Goal: Information Seeking & Learning: Learn about a topic

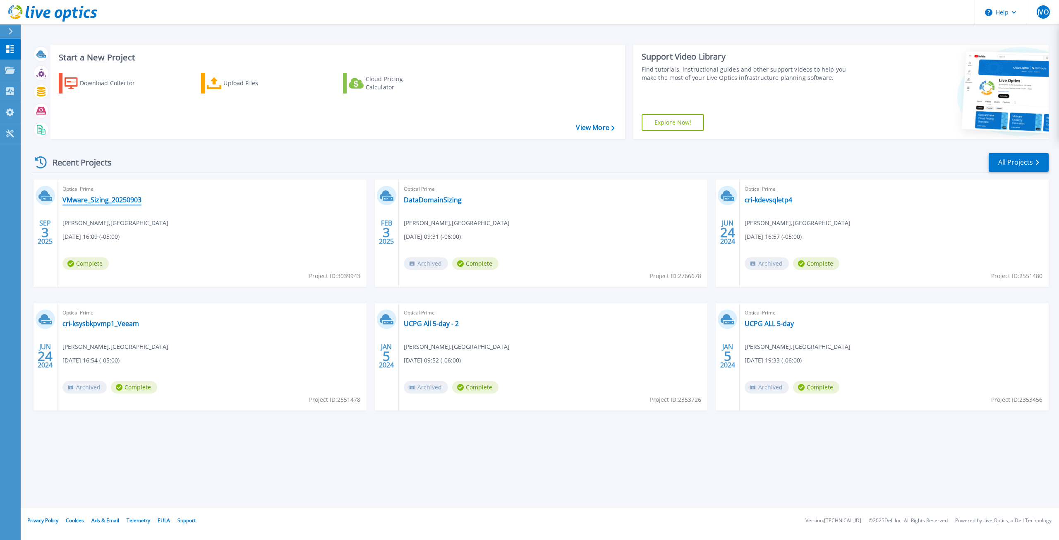
click at [118, 199] on link "VMware_Sizing_20250903" at bounding box center [101, 200] width 79 height 8
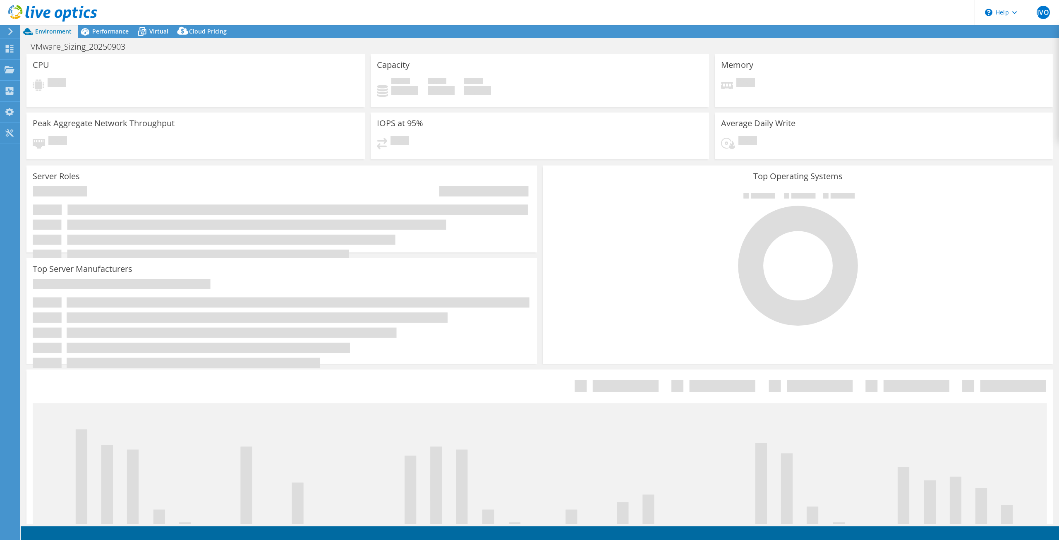
select select "USD"
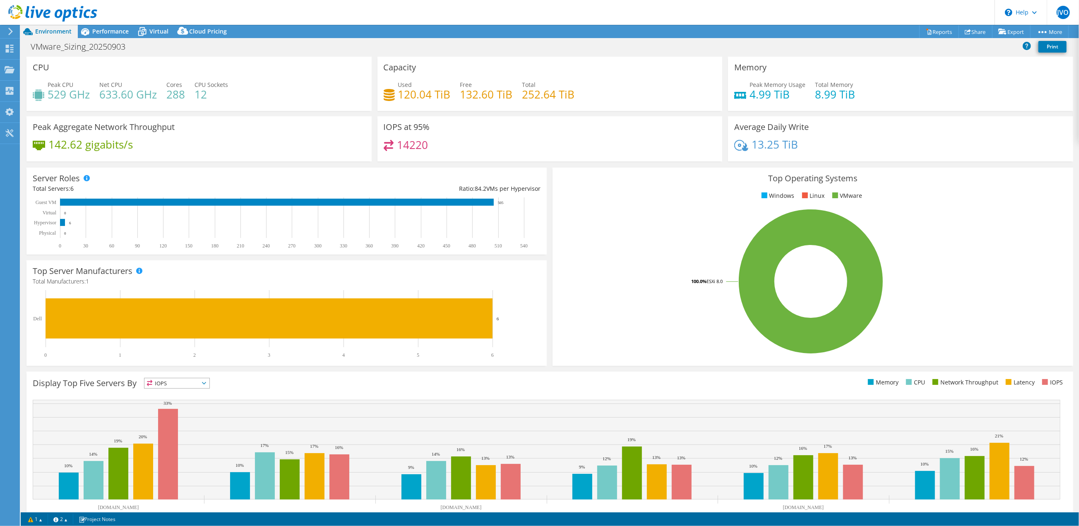
click at [50, 34] on span "Environment" at bounding box center [53, 31] width 36 height 8
click at [53, 6] on icon at bounding box center [52, 13] width 89 height 17
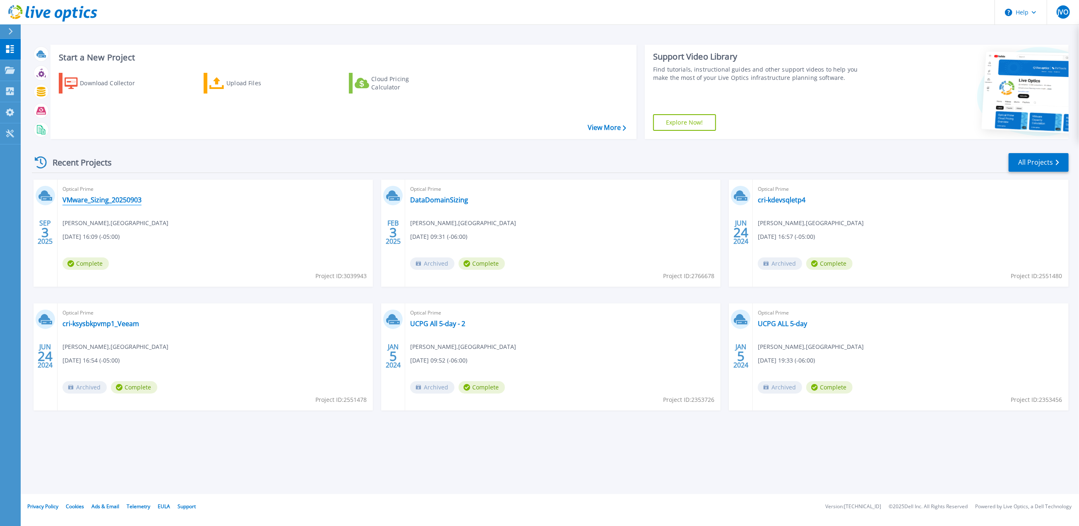
click at [111, 198] on link "VMware_Sizing_20250903" at bounding box center [101, 200] width 79 height 8
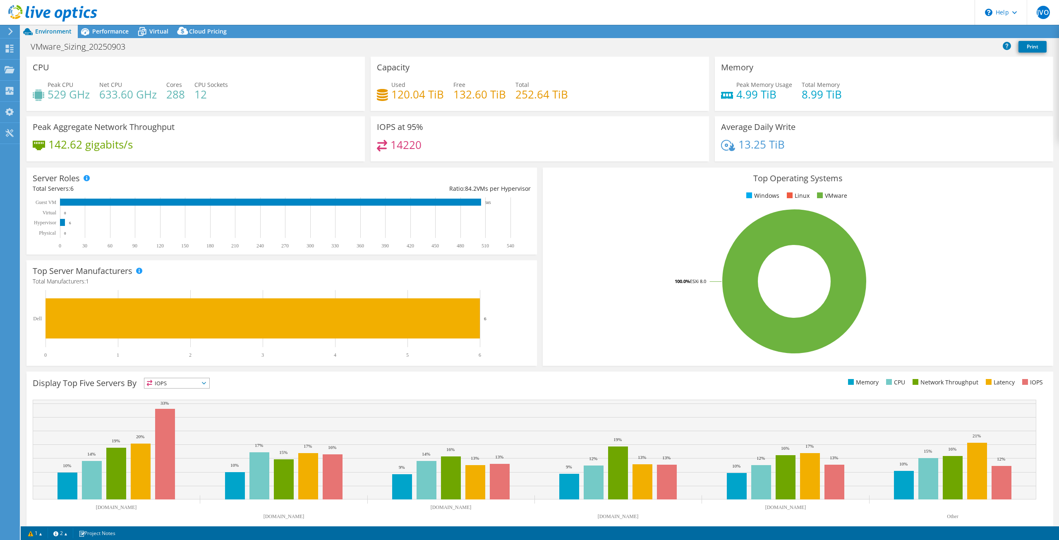
select select "USD"
click at [113, 35] on div "Performance" at bounding box center [106, 31] width 57 height 13
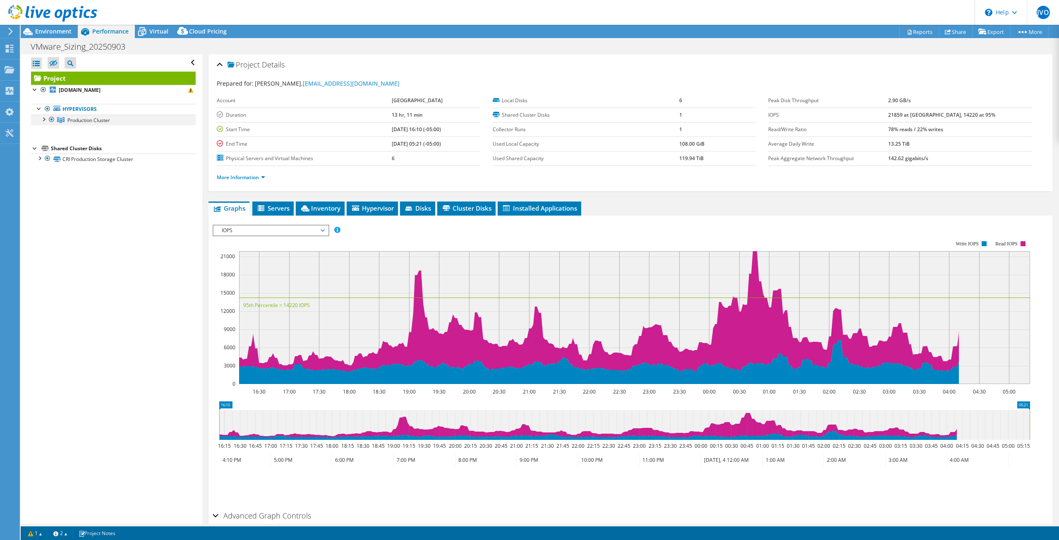
click at [43, 118] on div at bounding box center [43, 119] width 8 height 8
click at [260, 206] on icon at bounding box center [261, 208] width 7 height 6
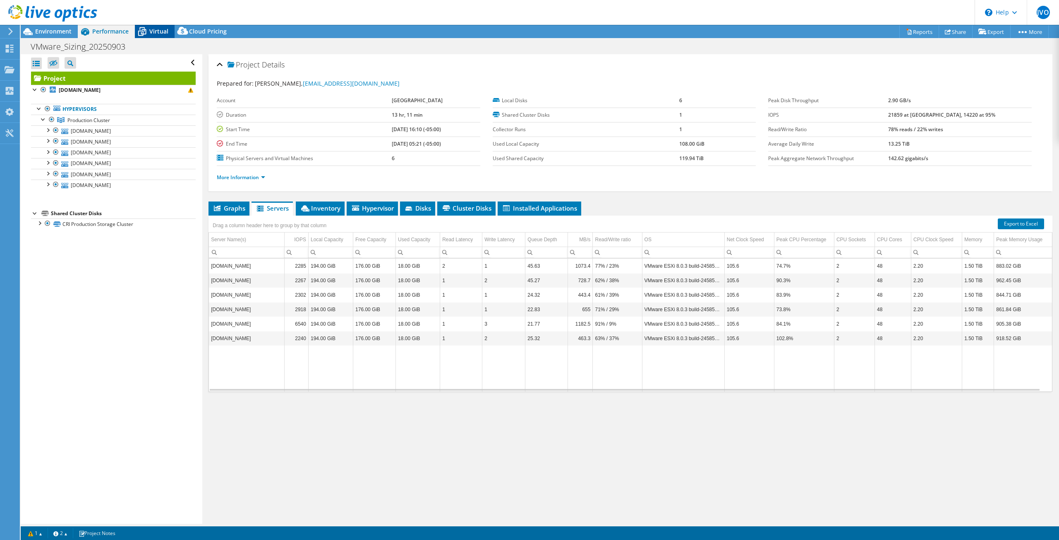
click at [154, 31] on span "Virtual" at bounding box center [158, 31] width 19 height 8
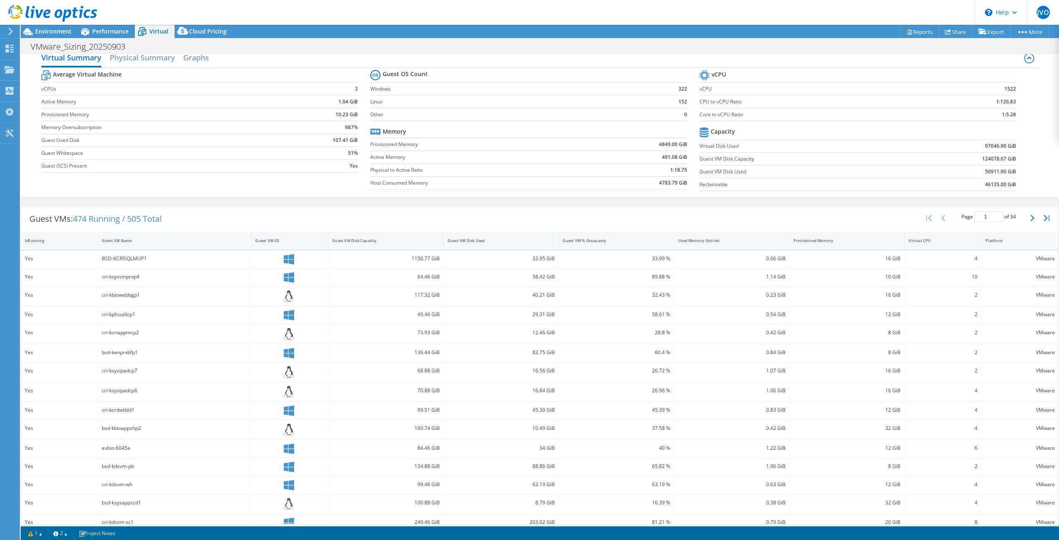
scroll to position [20, 0]
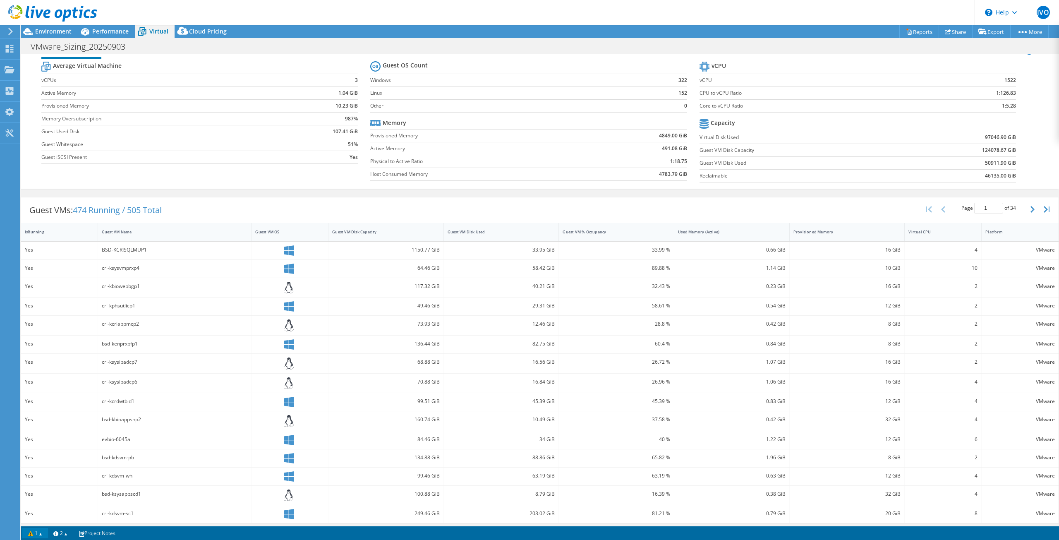
click at [28, 533] on link "1" at bounding box center [35, 533] width 26 height 10
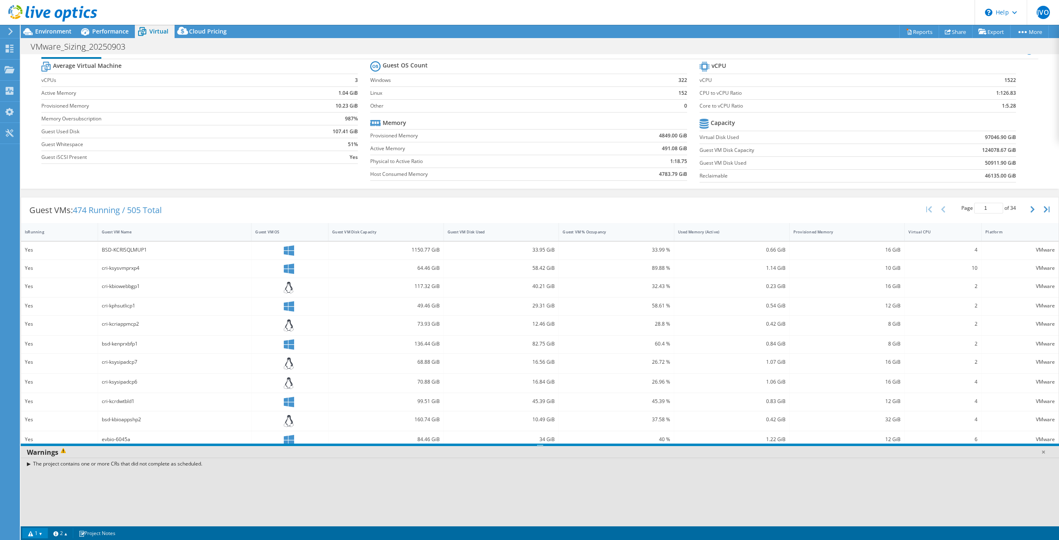
click at [28, 533] on link "1" at bounding box center [35, 533] width 26 height 10
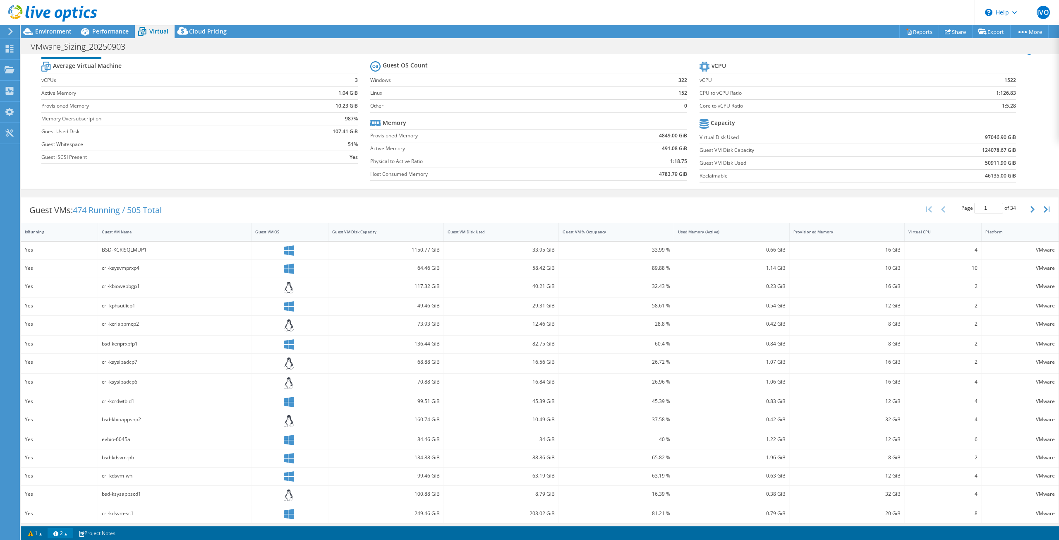
click at [59, 536] on link "2" at bounding box center [61, 533] width 26 height 10
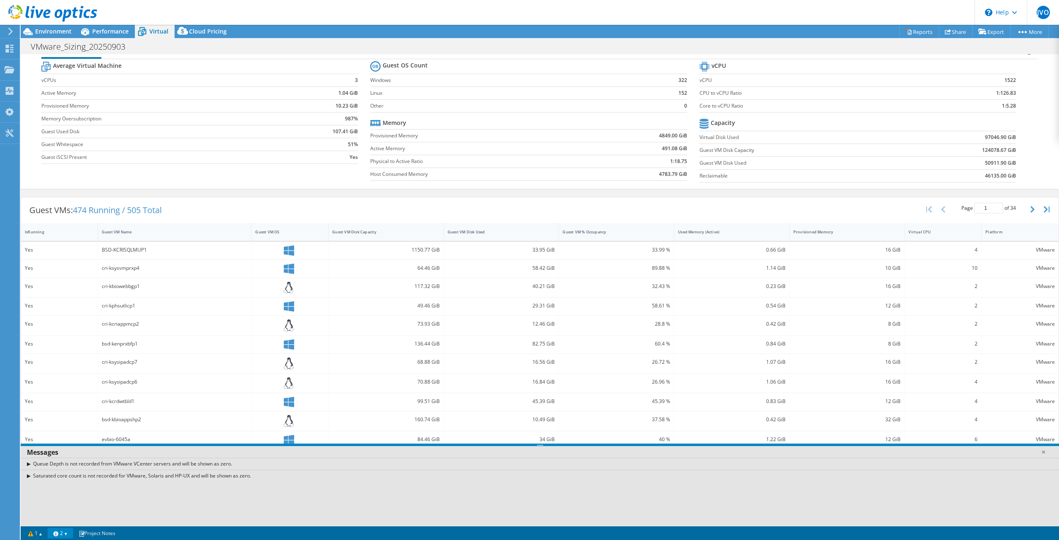
click at [60, 536] on link "2" at bounding box center [61, 533] width 26 height 10
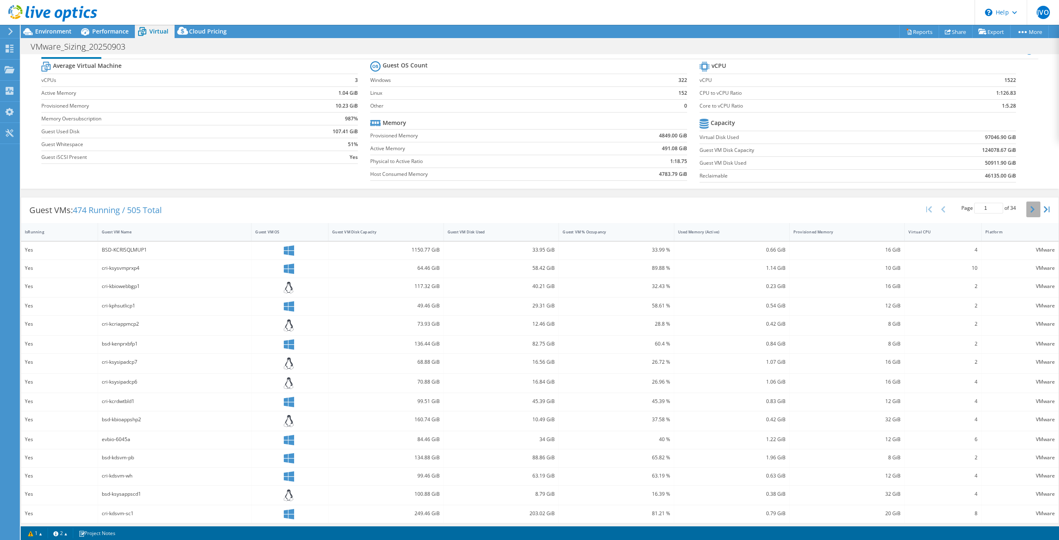
click at [1027, 206] on button "button" at bounding box center [1034, 210] width 14 height 16
type input "2"
click at [910, 33] on link "Reports" at bounding box center [920, 31] width 40 height 13
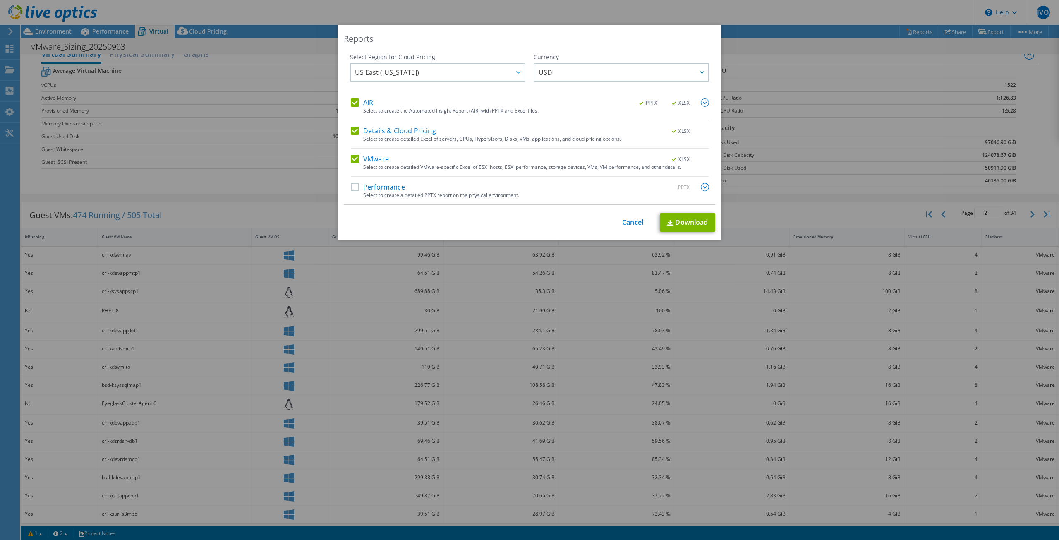
click at [762, 39] on div "Reports Select Region for Cloud Pricing Asia Pacific (Hong Kong) Asia Pacific (…" at bounding box center [529, 270] width 1059 height 490
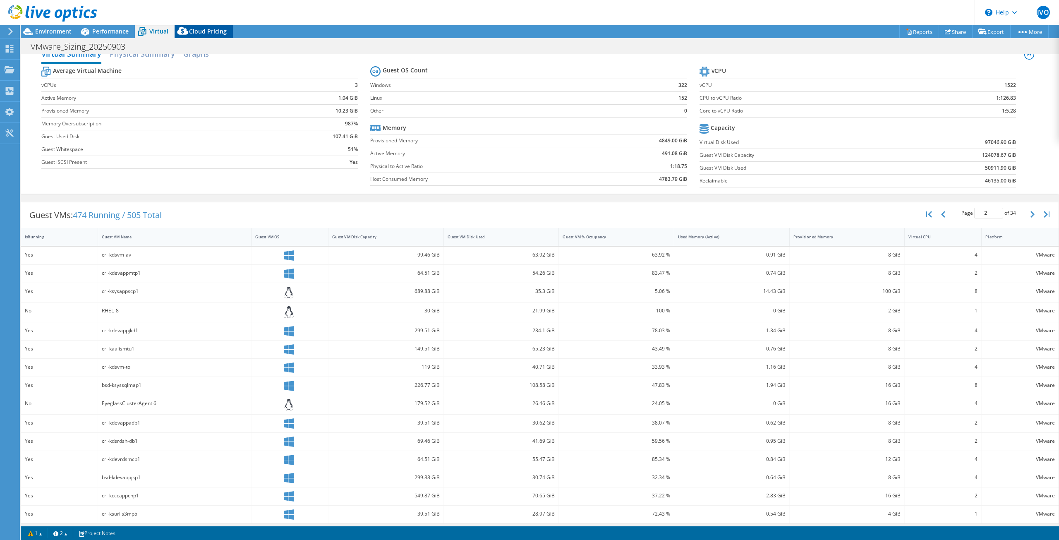
click at [199, 30] on span "Cloud Pricing" at bounding box center [208, 31] width 38 height 8
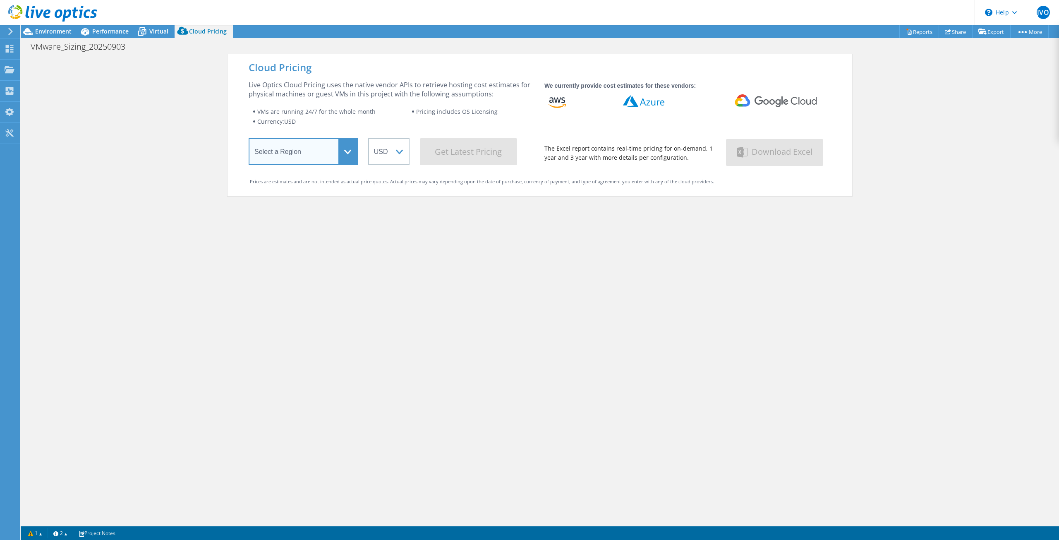
click at [327, 146] on select "Select a Region Asia Pacific (Hong Kong) Asia Pacific (Mumbai) Asia Pacific (Se…" at bounding box center [303, 151] width 109 height 27
select select "USEast"
click at [249, 139] on select "Select a Region Asia Pacific (Hong Kong) Asia Pacific (Mumbai) Asia Pacific (Se…" at bounding box center [303, 151] width 109 height 27
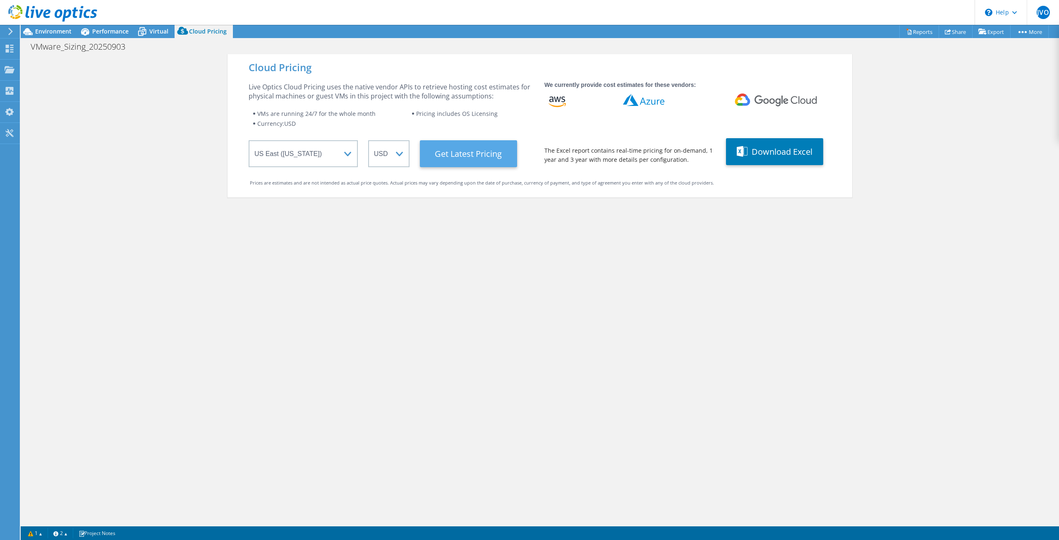
click at [450, 159] on Latest "Get Latest Pricing" at bounding box center [468, 153] width 97 height 27
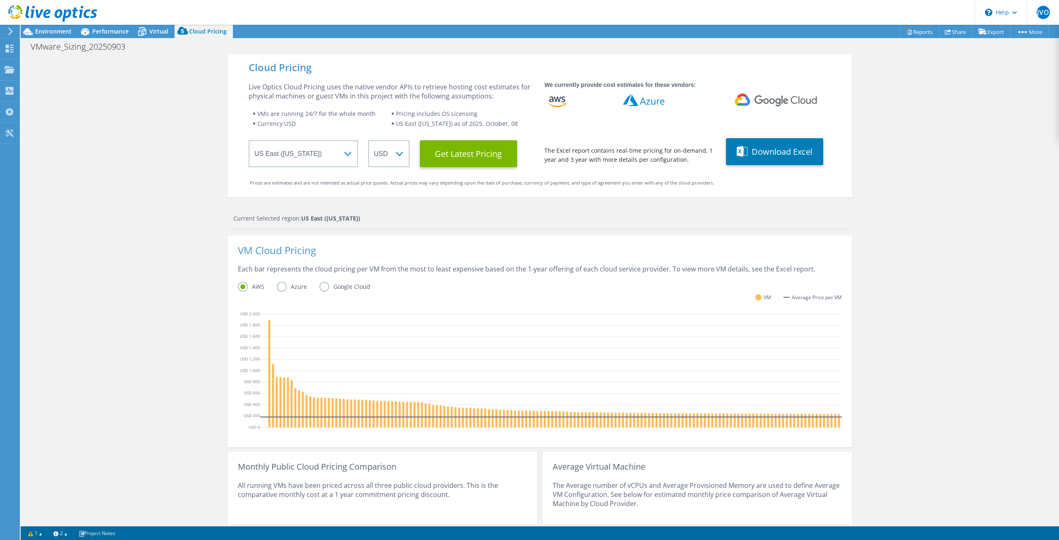
click at [277, 284] on label "Azure" at bounding box center [298, 287] width 43 height 10
click at [0, 0] on input "Azure" at bounding box center [0, 0] width 0 height 0
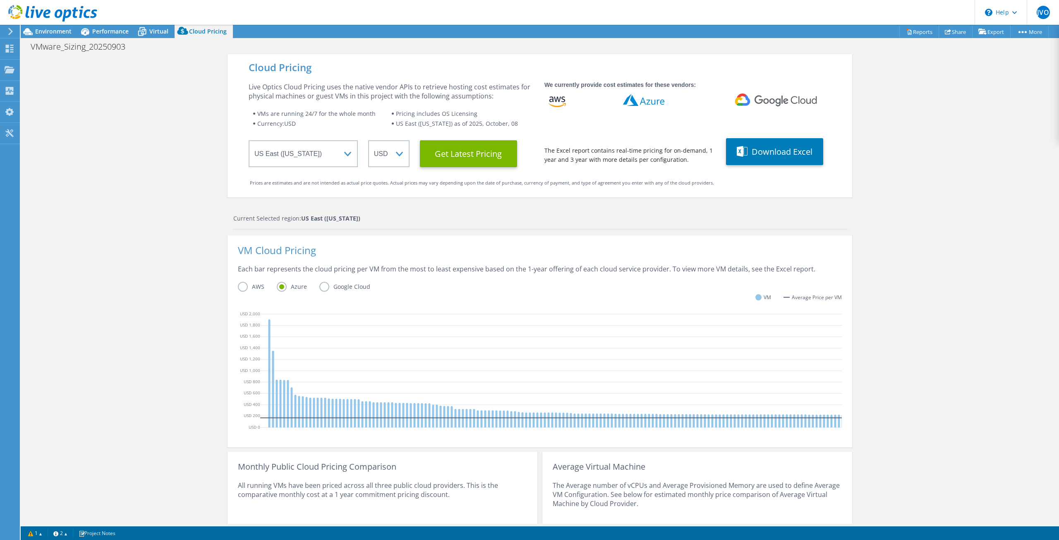
drag, startPoint x: 326, startPoint y: 285, endPoint x: 307, endPoint y: 277, distance: 20.6
click at [325, 284] on label "Google Cloud" at bounding box center [351, 287] width 63 height 10
click at [0, 0] on input "Google Cloud" at bounding box center [0, 0] width 0 height 0
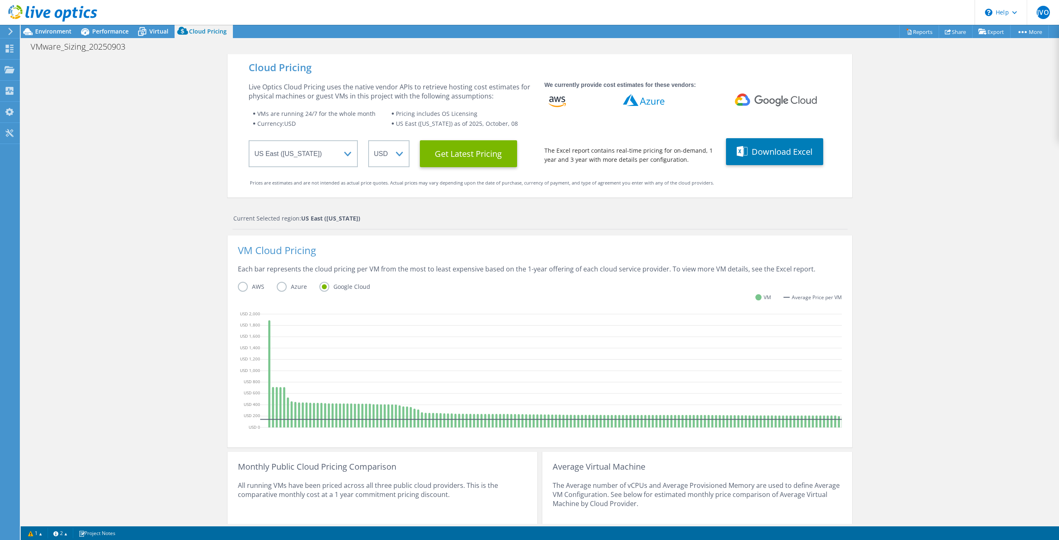
click at [280, 285] on label "Azure" at bounding box center [298, 287] width 43 height 10
click at [0, 0] on input "Azure" at bounding box center [0, 0] width 0 height 0
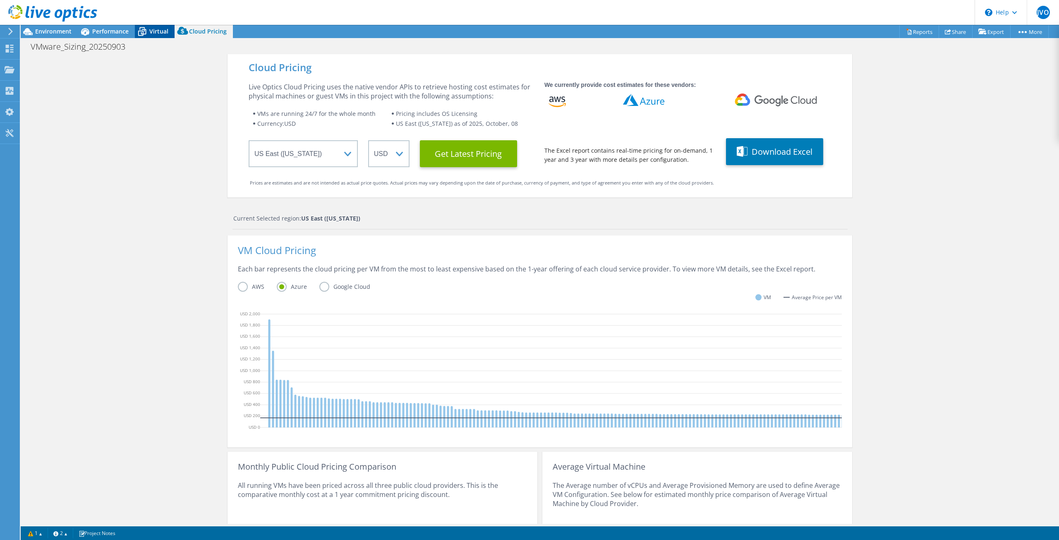
click at [148, 34] on icon at bounding box center [142, 31] width 14 height 14
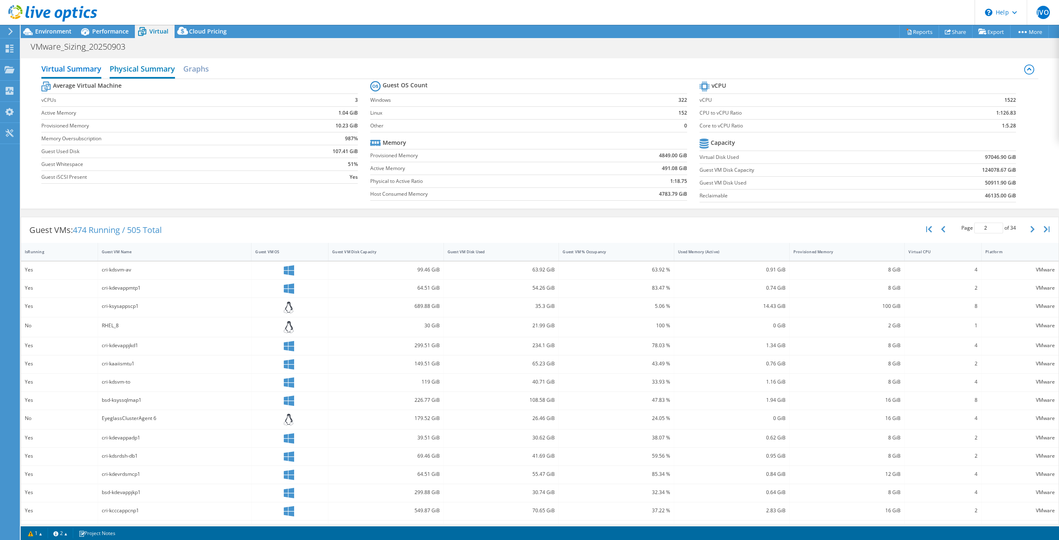
click at [156, 66] on h2 "Physical Summary" at bounding box center [142, 69] width 65 height 18
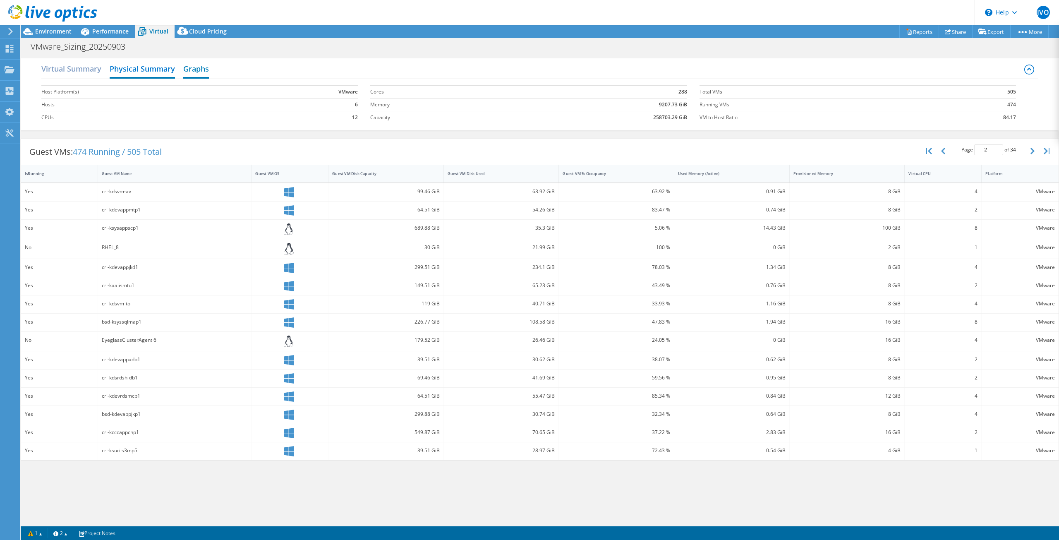
click at [187, 69] on h2 "Graphs" at bounding box center [196, 69] width 26 height 18
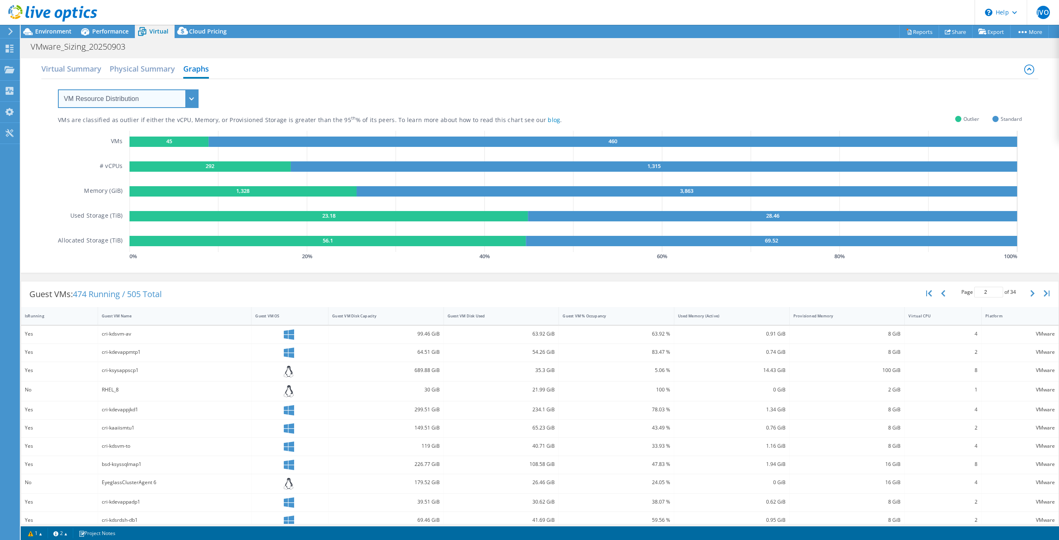
click at [192, 91] on select "VM Resource Distribution Provisioning Contrast Over Provisioning" at bounding box center [128, 98] width 141 height 19
select select "Provisioning Contrast"
click at [58, 89] on select "VM Resource Distribution Provisioning Contrast Over Provisioning" at bounding box center [128, 98] width 141 height 19
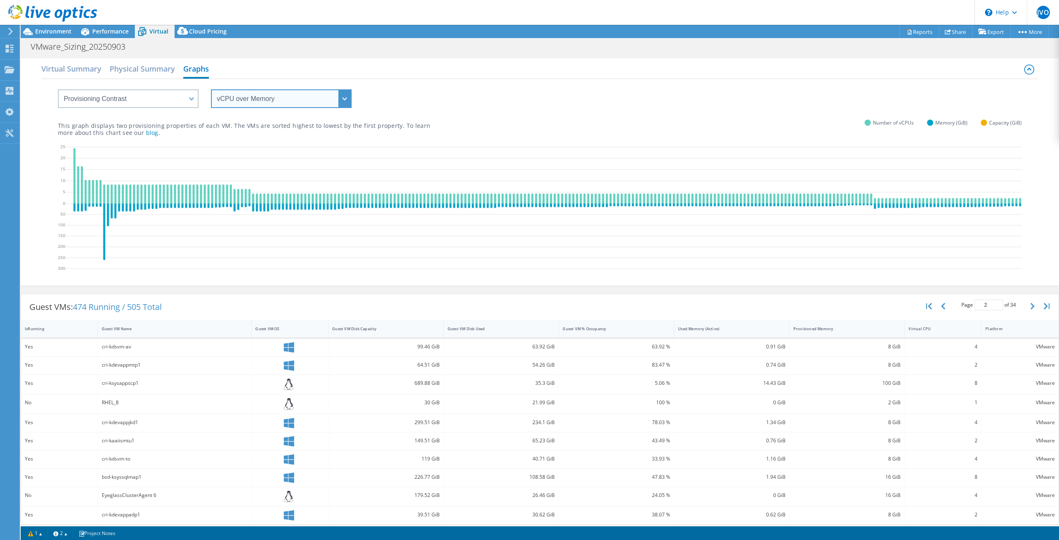
click at [256, 103] on select "vCPU over Memory vCPU over Capacity Memory over vCPU Memory over Capacity Capac…" at bounding box center [281, 98] width 141 height 19
click at [211, 89] on select "vCPU over Memory vCPU over Capacity Memory over vCPU Memory over Capacity Capac…" at bounding box center [281, 98] width 141 height 19
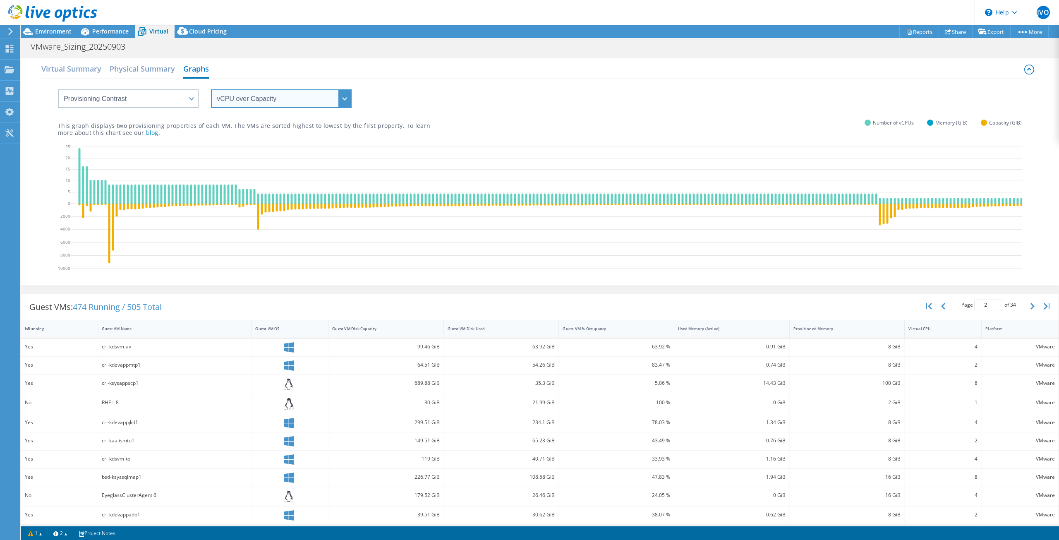
drag, startPoint x: 281, startPoint y: 101, endPoint x: 273, endPoint y: 107, distance: 9.4
click at [281, 101] on select "vCPU over Memory vCPU over Capacity Memory over vCPU Memory over Capacity Capac…" at bounding box center [281, 98] width 141 height 19
select select "vCPU over Memory"
click at [211, 89] on select "vCPU over Memory vCPU over Capacity Memory over vCPU Memory over Capacity Capac…" at bounding box center [281, 98] width 141 height 19
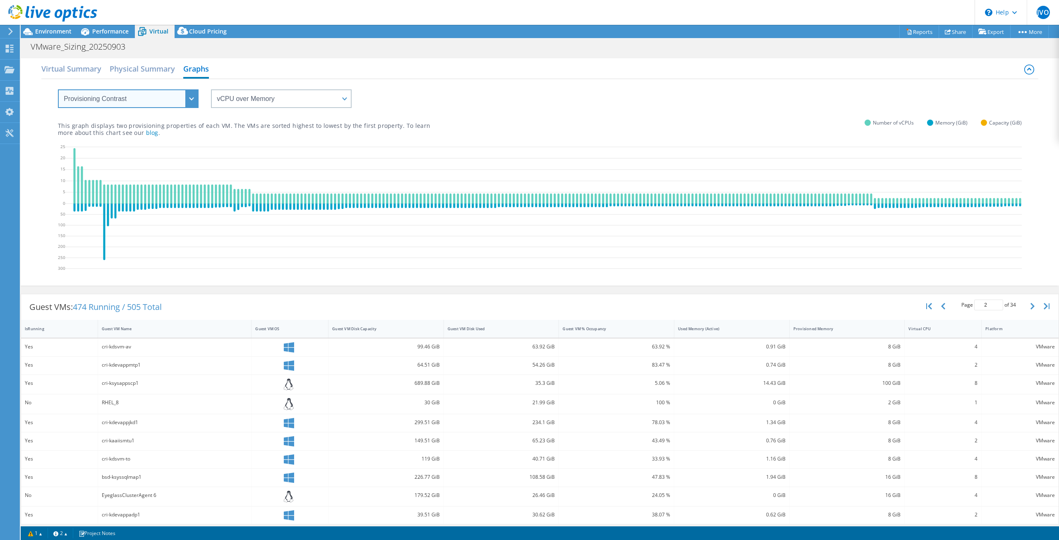
click at [151, 99] on select "VM Resource Distribution Provisioning Contrast Over Provisioning" at bounding box center [128, 98] width 141 height 19
select select "Over Provisioning"
click at [58, 89] on select "VM Resource Distribution Provisioning Contrast Over Provisioning" at bounding box center [128, 98] width 141 height 19
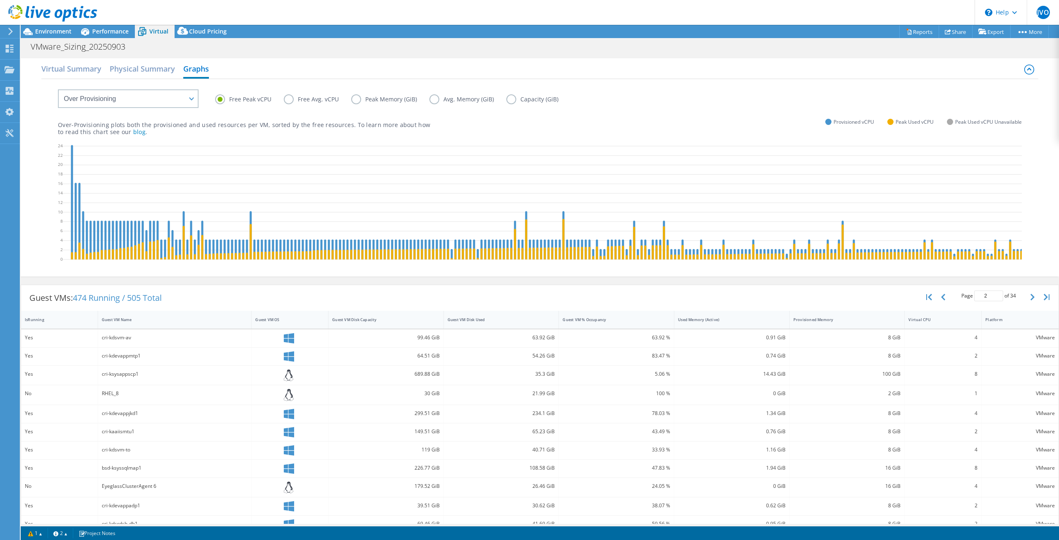
click at [287, 101] on label "Free Avg. vCPU" at bounding box center [317, 99] width 67 height 10
click at [0, 0] on input "Free Avg. vCPU" at bounding box center [0, 0] width 0 height 0
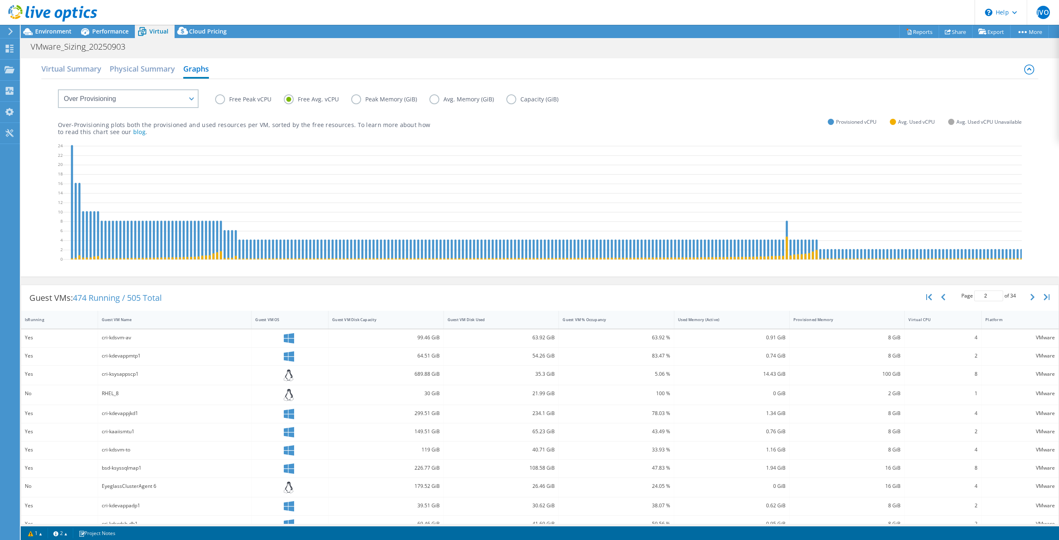
click at [354, 99] on label "Peak Memory (GiB)" at bounding box center [390, 99] width 78 height 10
click at [0, 0] on input "Peak Memory (GiB)" at bounding box center [0, 0] width 0 height 0
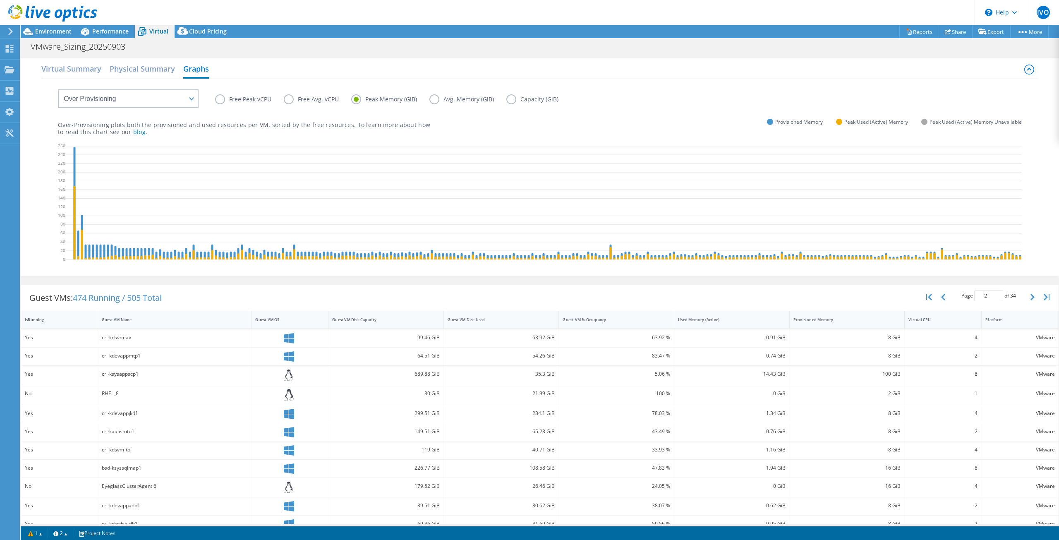
click at [437, 99] on label "Avg. Memory (GiB)" at bounding box center [468, 99] width 77 height 10
click at [0, 0] on input "Avg. Memory (GiB)" at bounding box center [0, 0] width 0 height 0
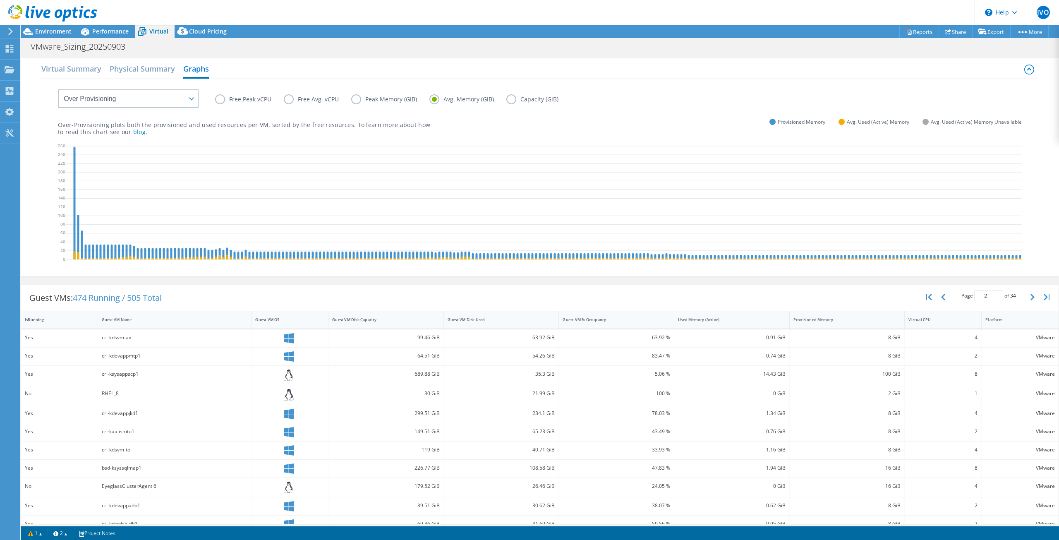
click at [507, 95] on label "Capacity (GiB)" at bounding box center [539, 99] width 65 height 10
click at [0, 0] on input "Capacity (GiB)" at bounding box center [0, 0] width 0 height 0
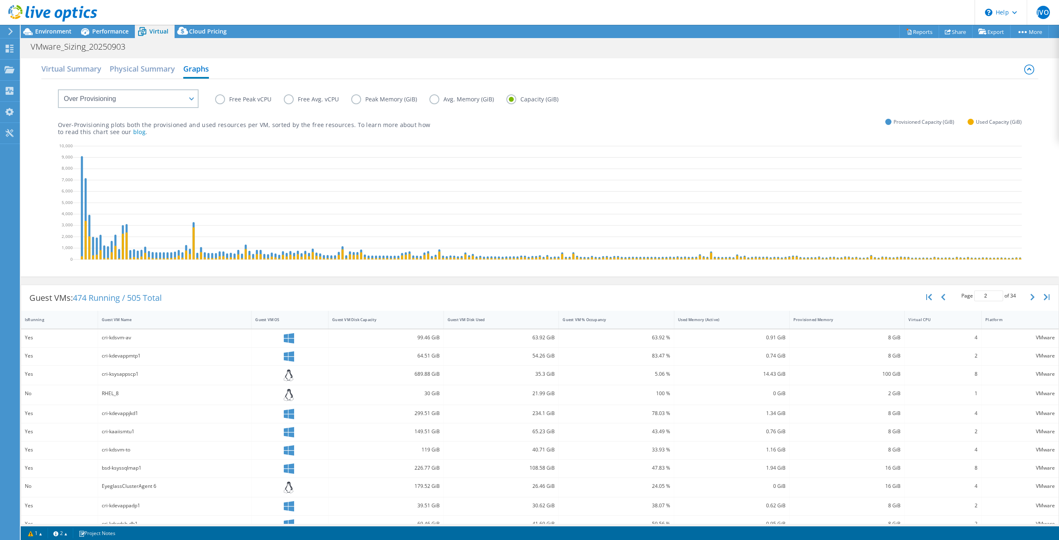
click at [243, 101] on label "Free Peak vCPU" at bounding box center [249, 99] width 69 height 10
click at [0, 0] on input "Free Peak vCPU" at bounding box center [0, 0] width 0 height 0
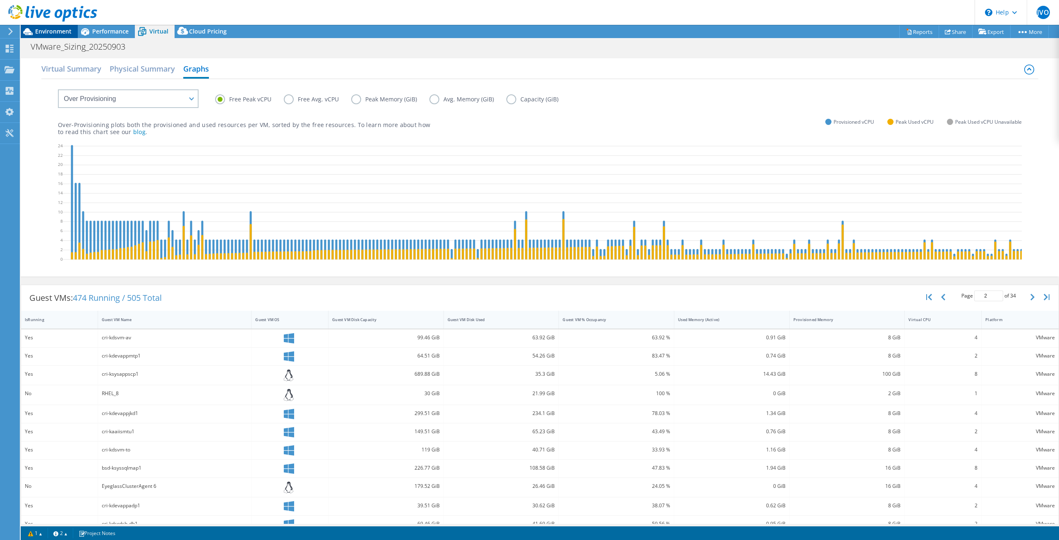
click at [58, 30] on span "Environment" at bounding box center [53, 31] width 36 height 8
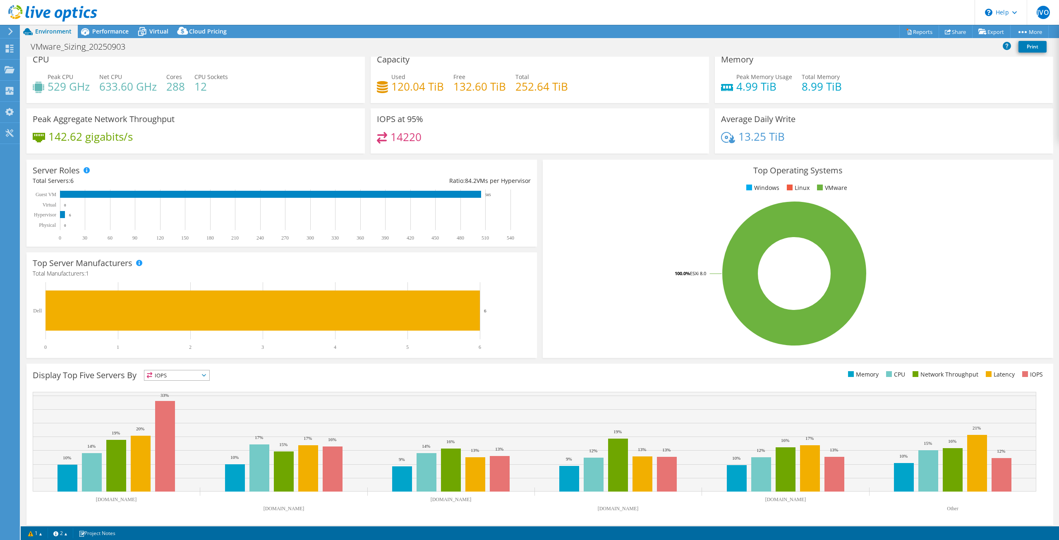
scroll to position [12, 0]
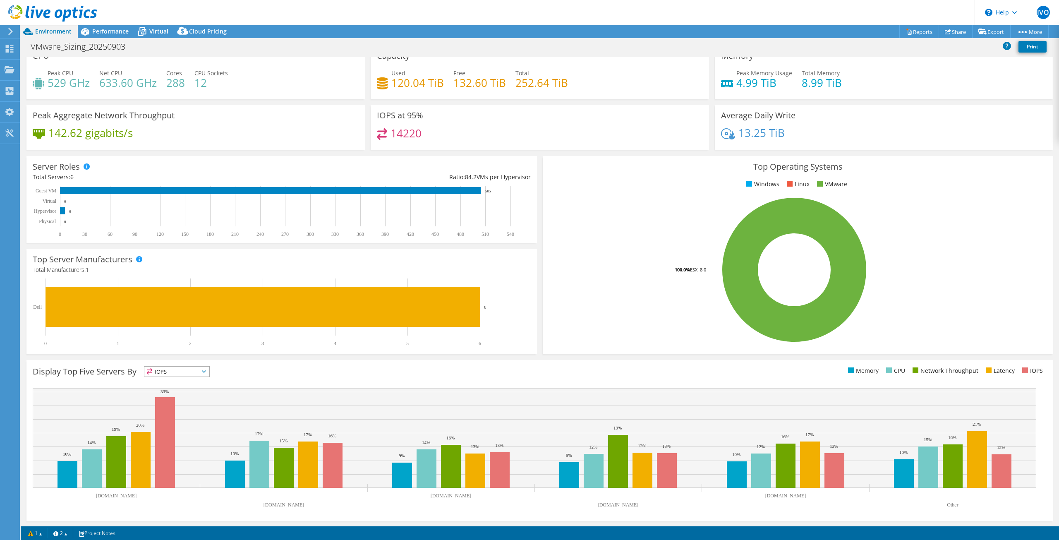
click at [7, 29] on div at bounding box center [9, 31] width 9 height 7
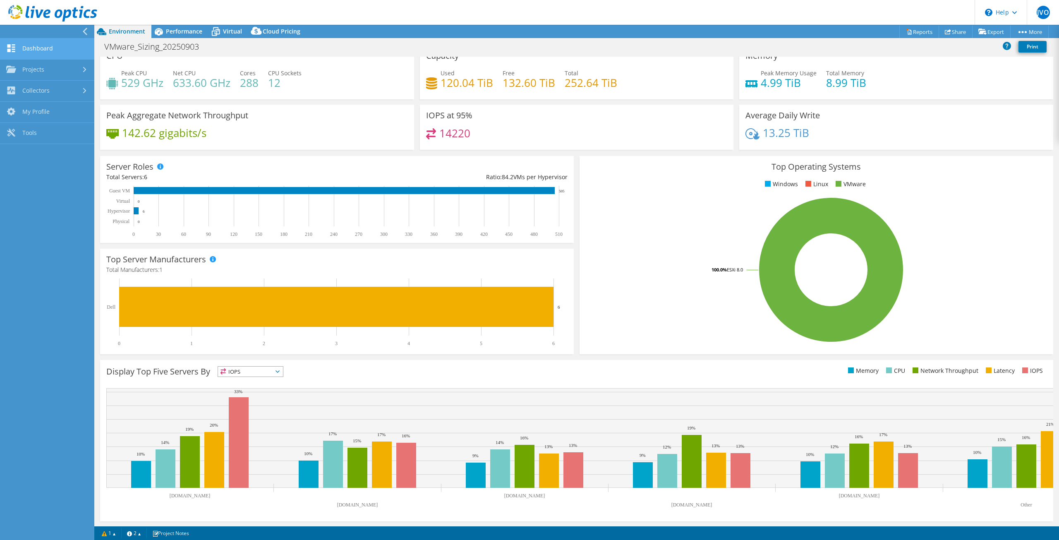
click at [34, 45] on link "Dashboard" at bounding box center [47, 48] width 94 height 21
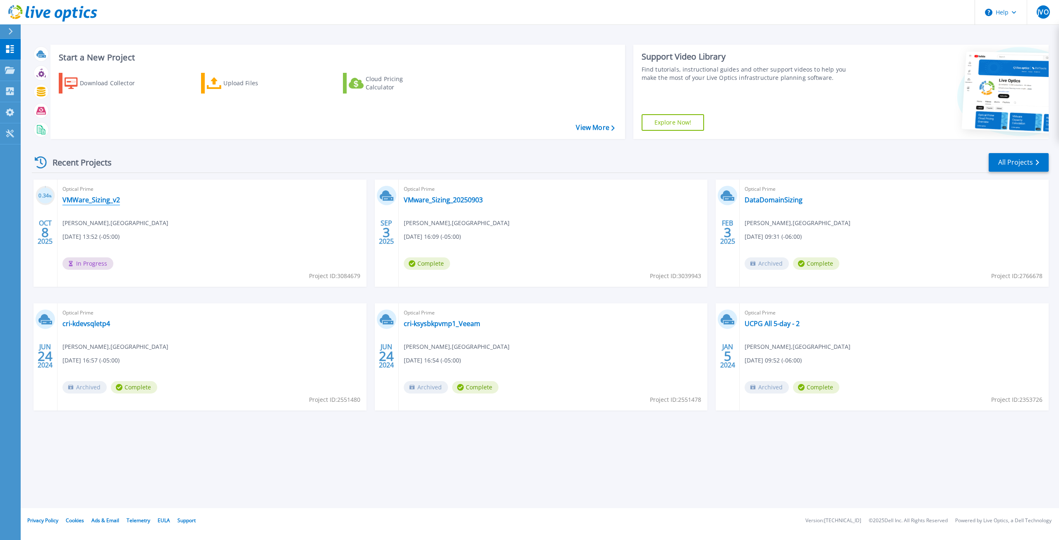
click at [98, 201] on link "VMWare_Sizing_v2" at bounding box center [91, 200] width 58 height 8
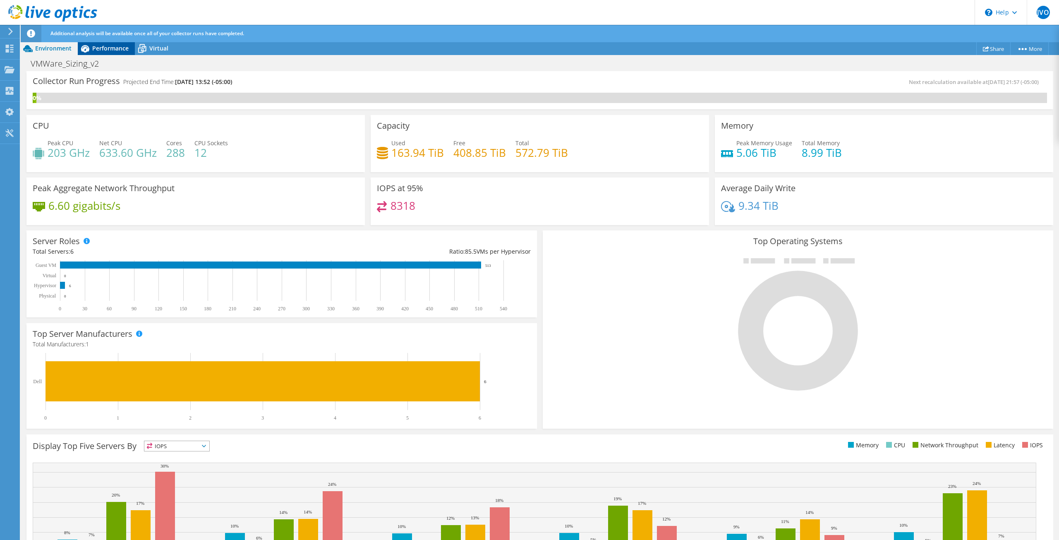
click at [109, 46] on span "Performance" at bounding box center [110, 48] width 36 height 8
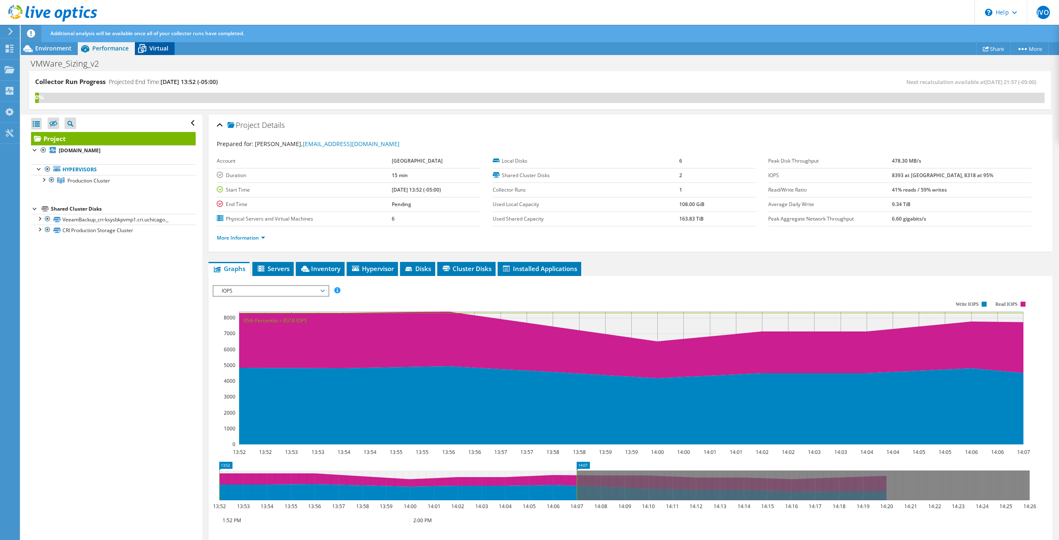
click at [156, 51] on span "Virtual" at bounding box center [158, 48] width 19 height 8
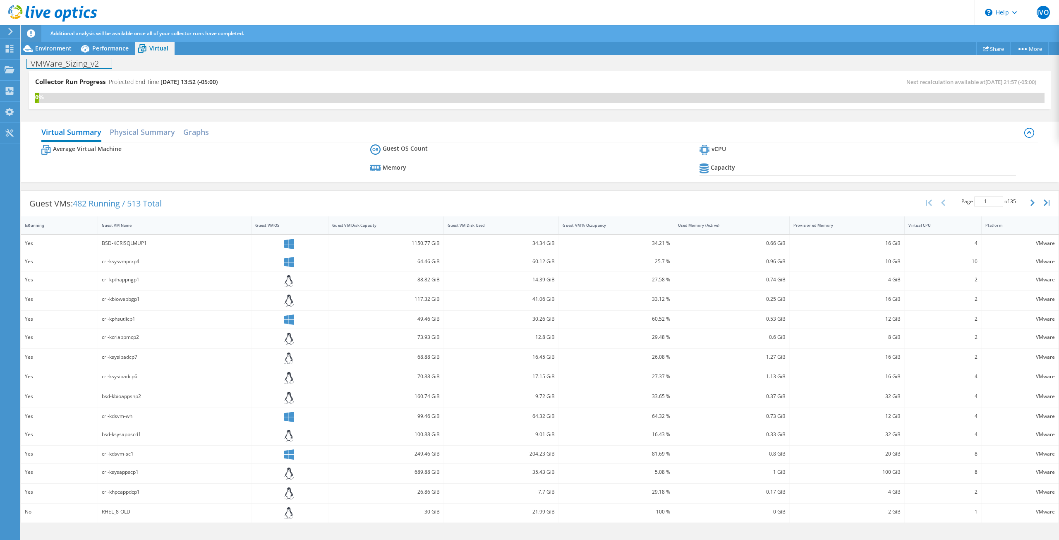
click at [100, 55] on div "VMWare_Sizing_v2 Print" at bounding box center [540, 63] width 1039 height 16
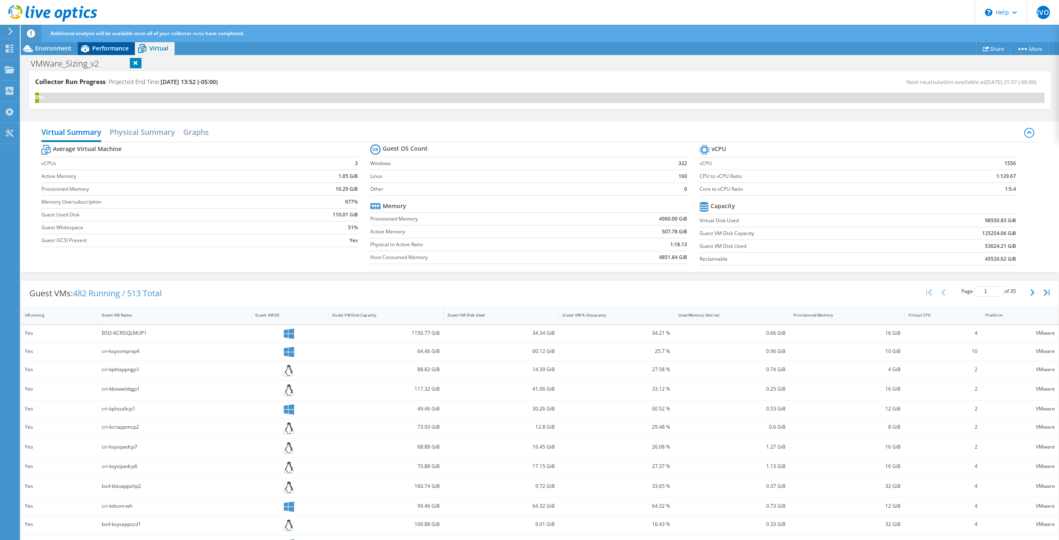
click at [111, 47] on span "Performance" at bounding box center [110, 48] width 36 height 8
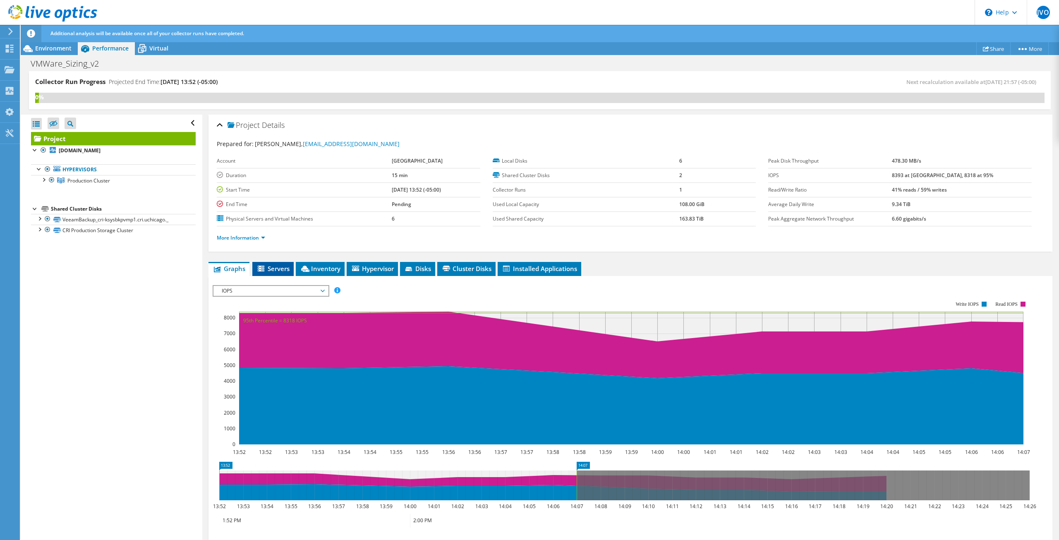
click at [265, 266] on icon at bounding box center [262, 269] width 8 height 7
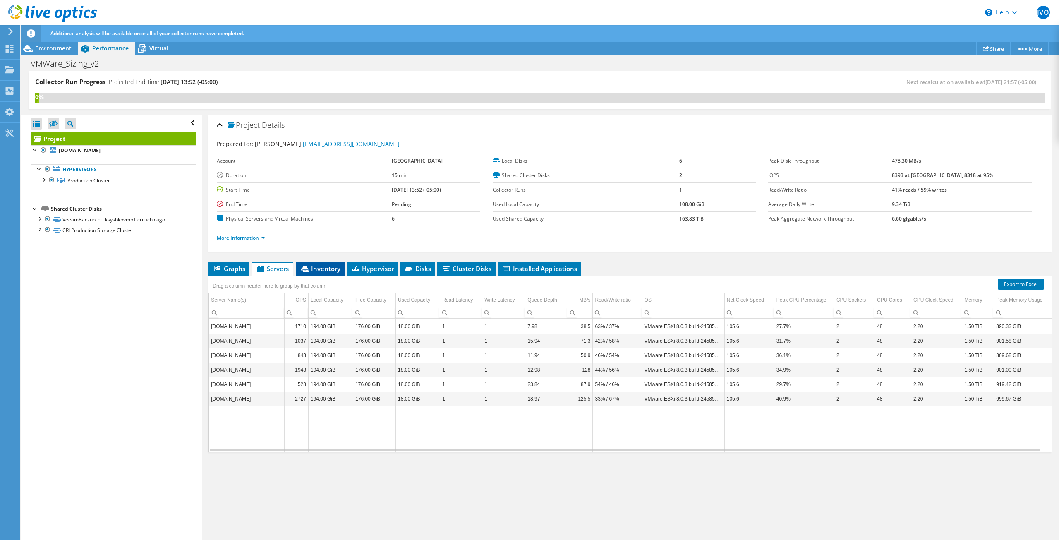
click at [331, 265] on span "Inventory" at bounding box center [320, 268] width 41 height 8
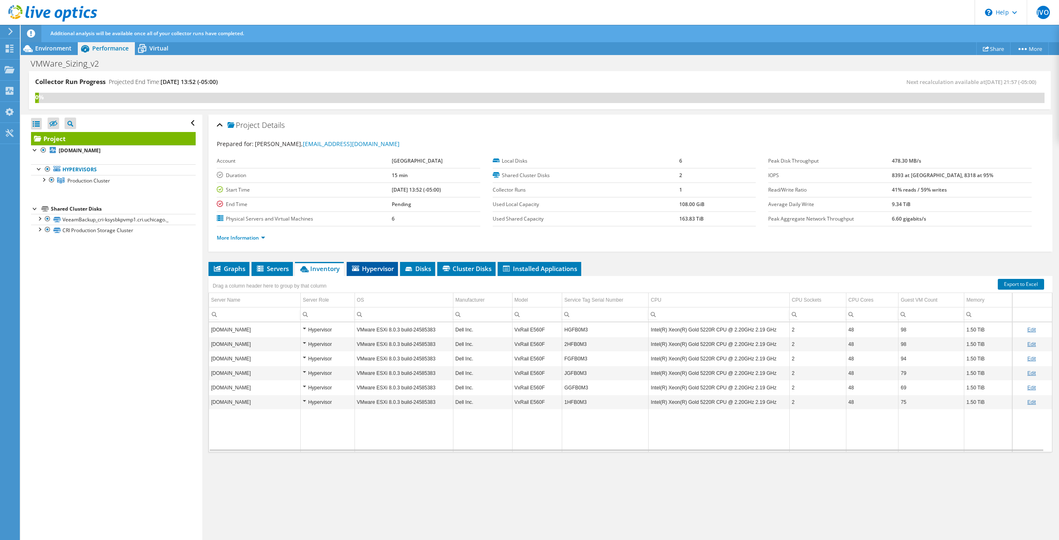
click at [358, 272] on li "Hypervisor" at bounding box center [372, 269] width 51 height 14
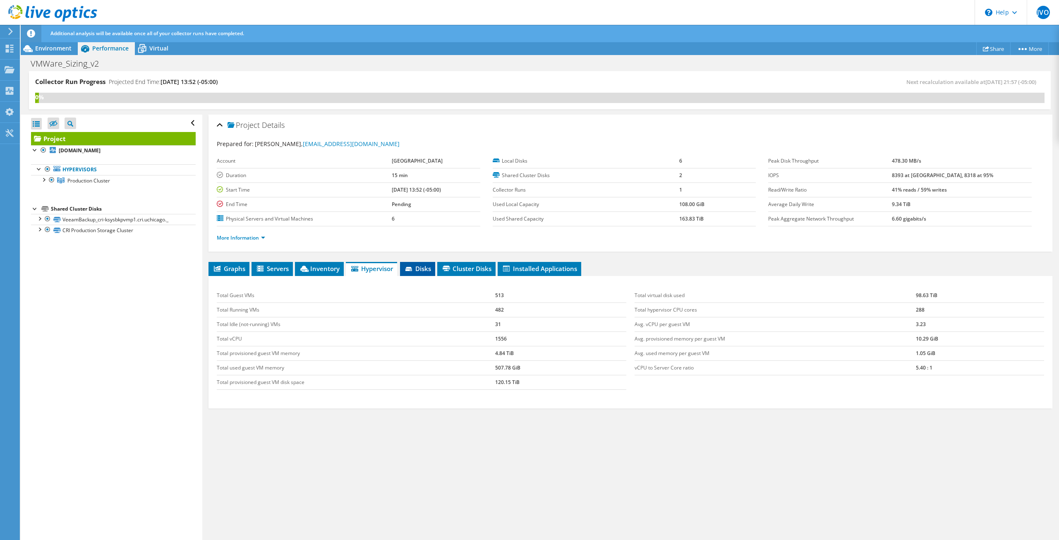
click at [414, 260] on div "Project Details Prepared for: Joel Van Os, jvanos@bsd.uchicago.edu Account UNIV…" at bounding box center [630, 328] width 857 height 426
click at [415, 264] on span "Disks" at bounding box center [417, 268] width 27 height 8
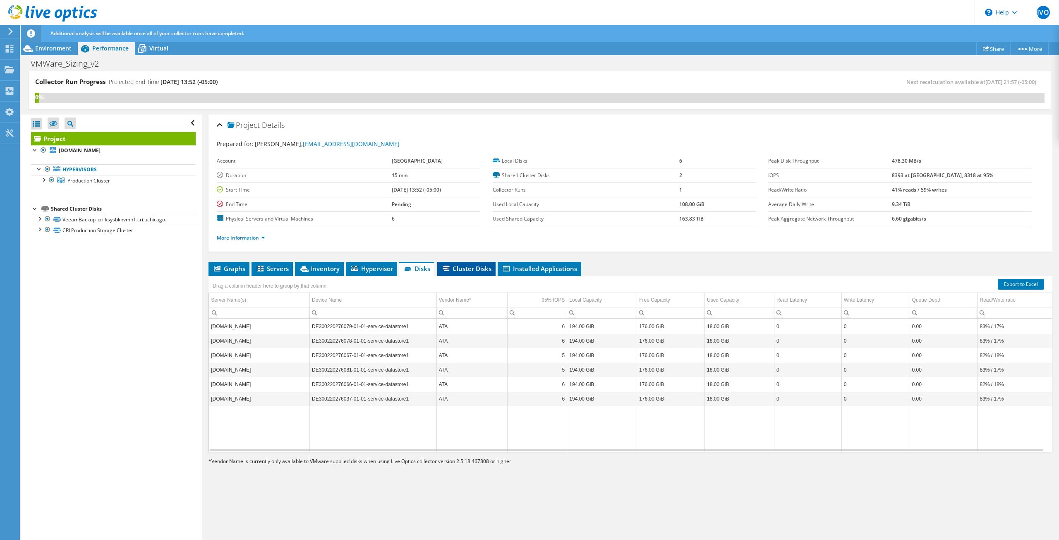
click at [466, 268] on span "Cluster Disks" at bounding box center [467, 268] width 50 height 8
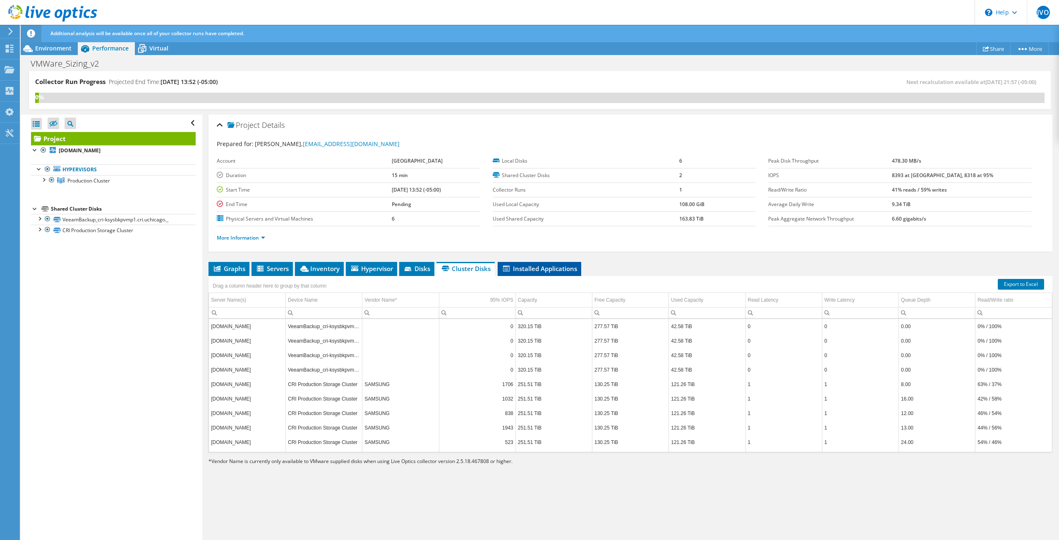
click at [515, 269] on span "Installed Applications" at bounding box center [539, 268] width 75 height 8
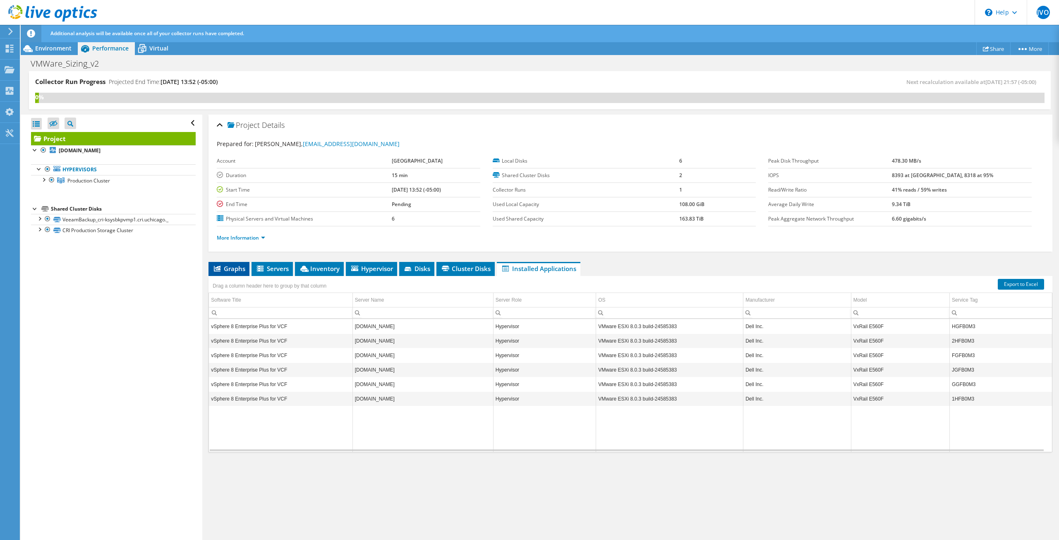
click at [233, 269] on span "Graphs" at bounding box center [229, 268] width 33 height 8
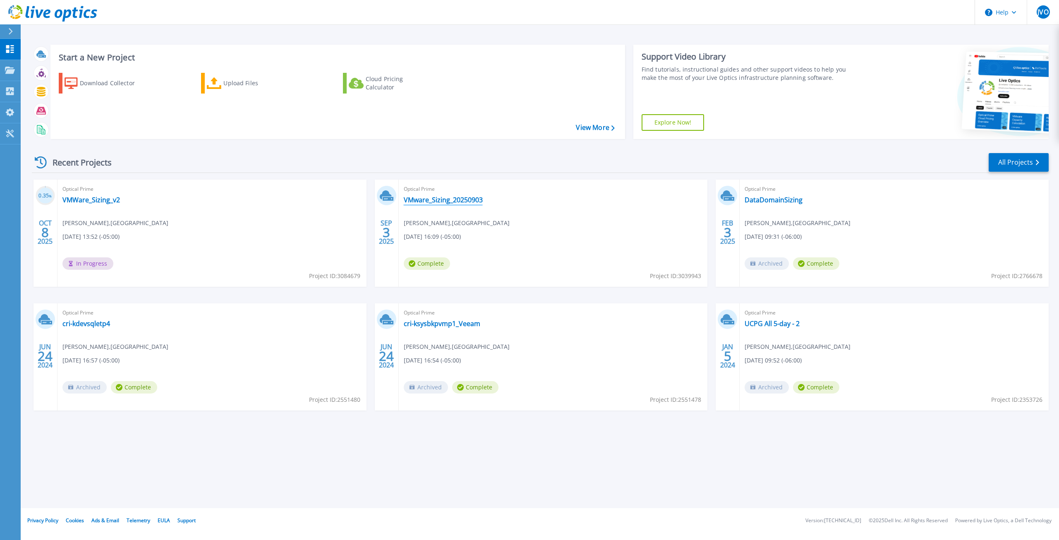
click at [419, 199] on link "VMware_Sizing_20250903" at bounding box center [443, 200] width 79 height 8
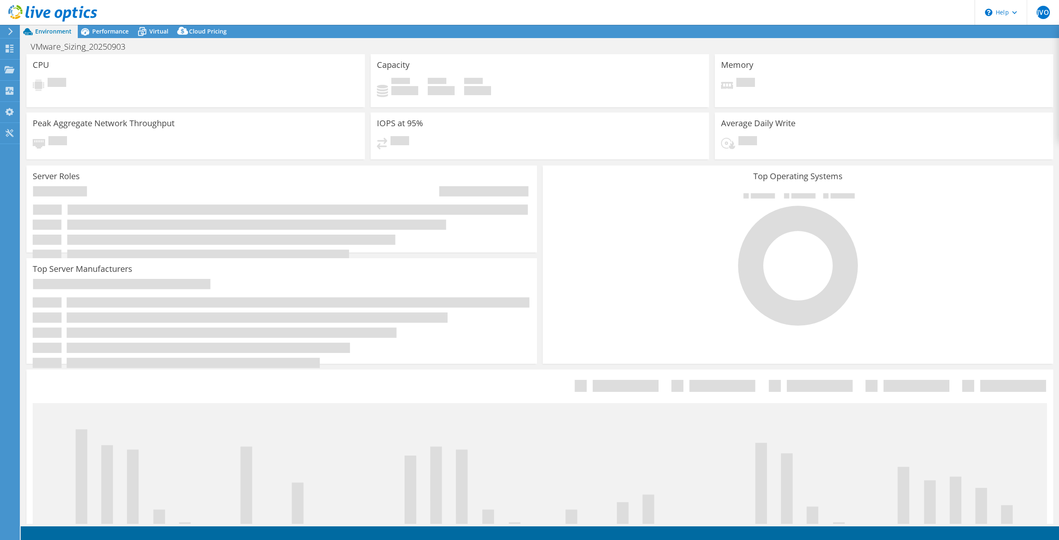
select select "USEast"
select select "USD"
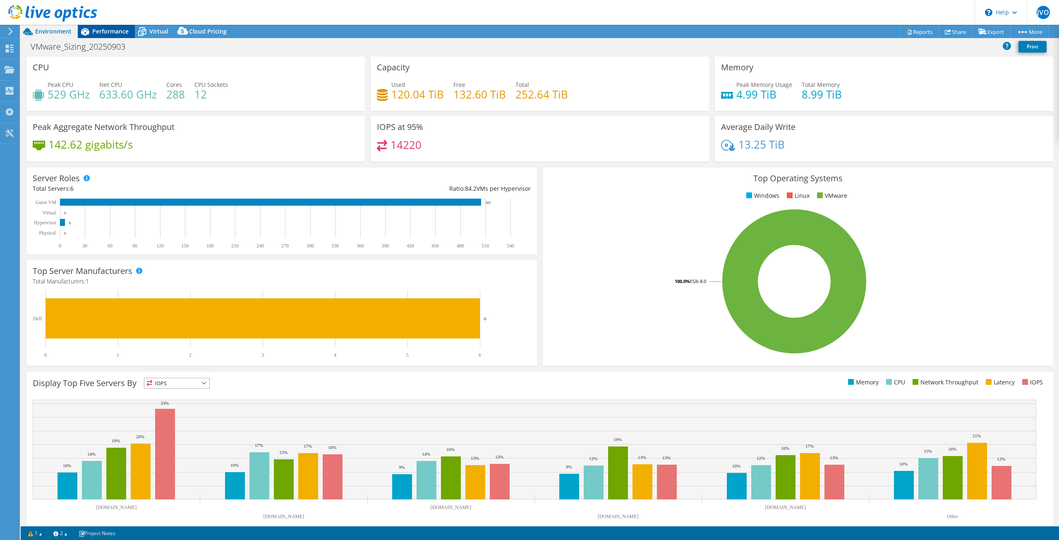
click at [96, 34] on span "Performance" at bounding box center [110, 31] width 36 height 8
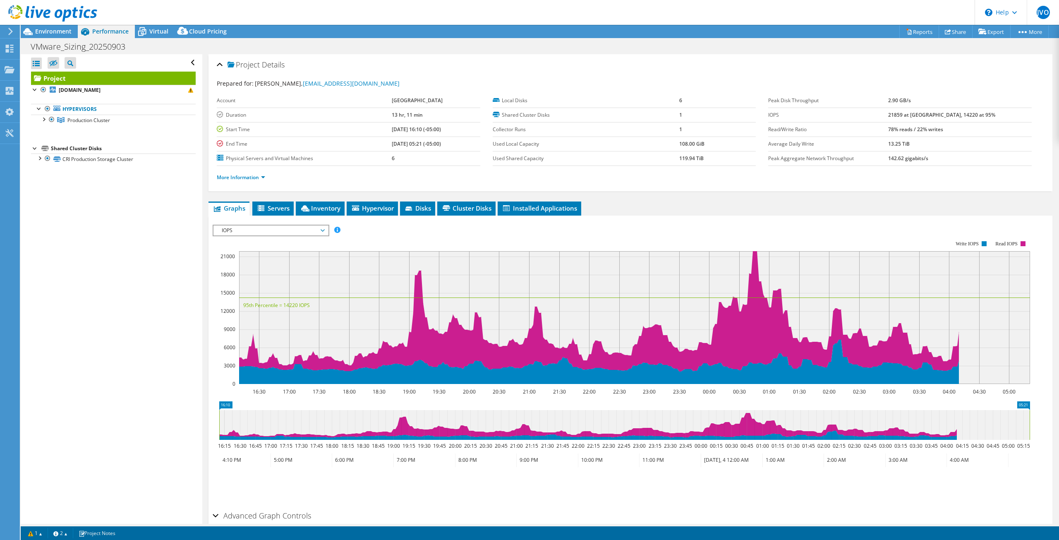
click at [218, 511] on div "Advanced Graph Controls" at bounding box center [631, 516] width 836 height 18
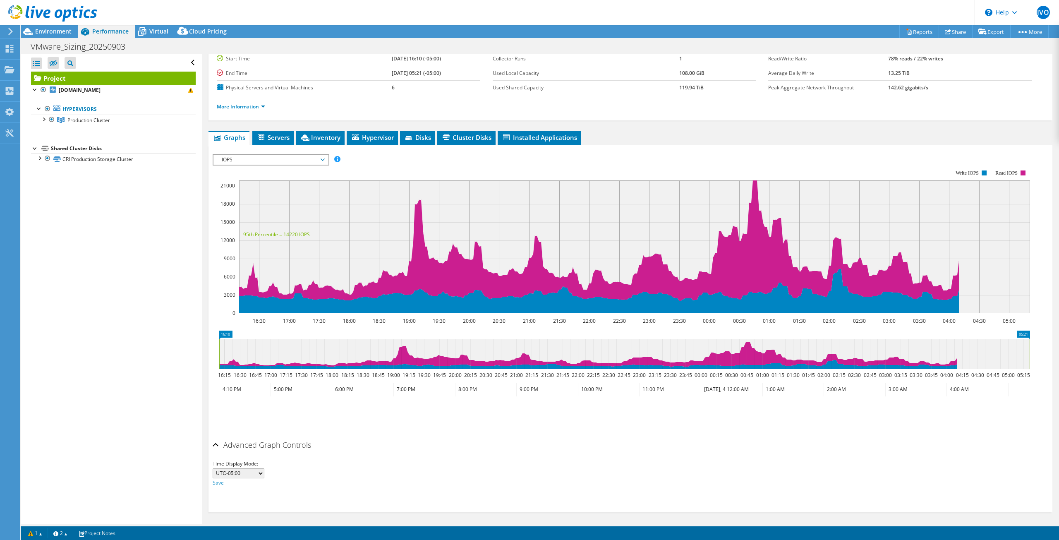
click at [228, 448] on h2 "Advanced Graph Controls" at bounding box center [262, 445] width 98 height 17
